Goal: Navigation & Orientation: Find specific page/section

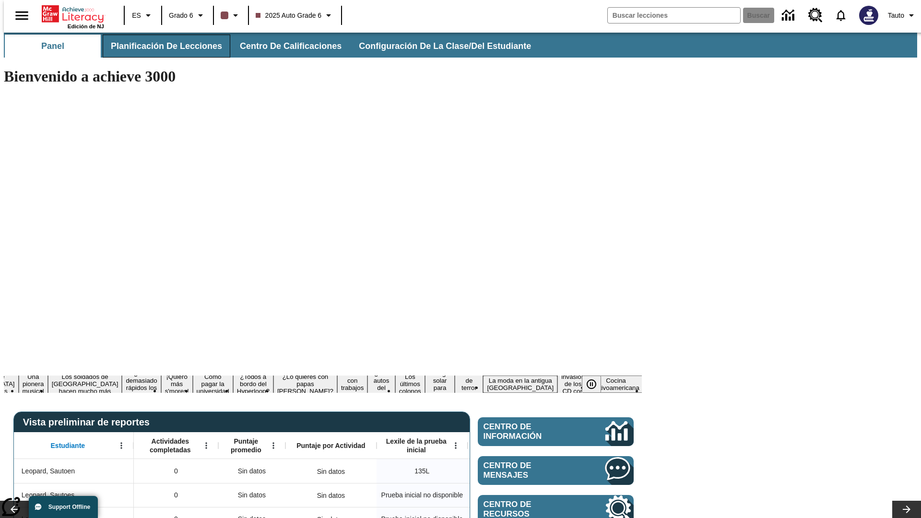
click at [161, 46] on span "Planificación de lecciones" at bounding box center [166, 46] width 111 height 11
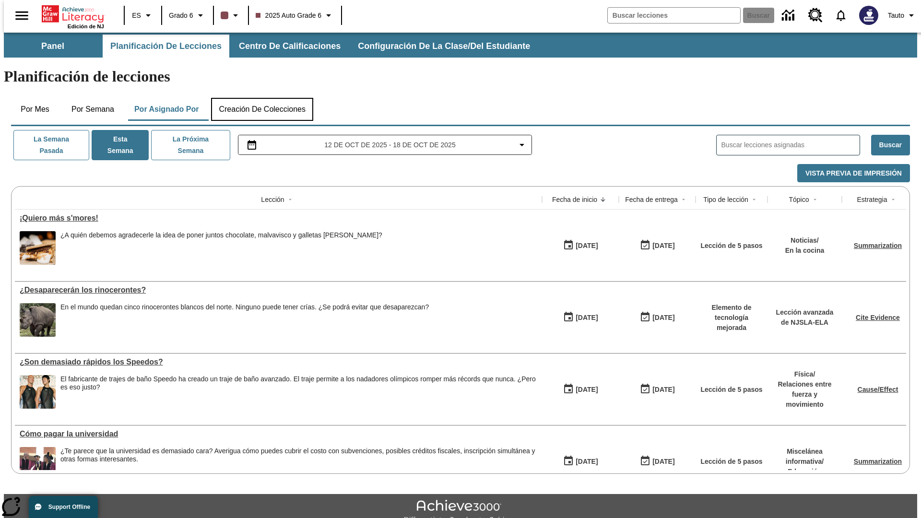
click at [262, 98] on button "Creación de colecciones" at bounding box center [262, 109] width 102 height 23
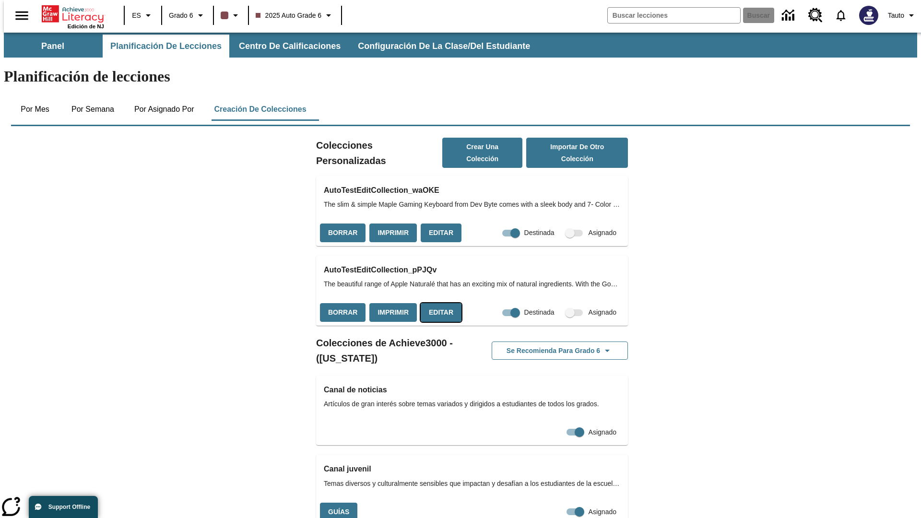
click at [438, 303] on button "Editar" at bounding box center [440, 312] width 41 height 19
